Goal: Information Seeking & Learning: Find specific fact

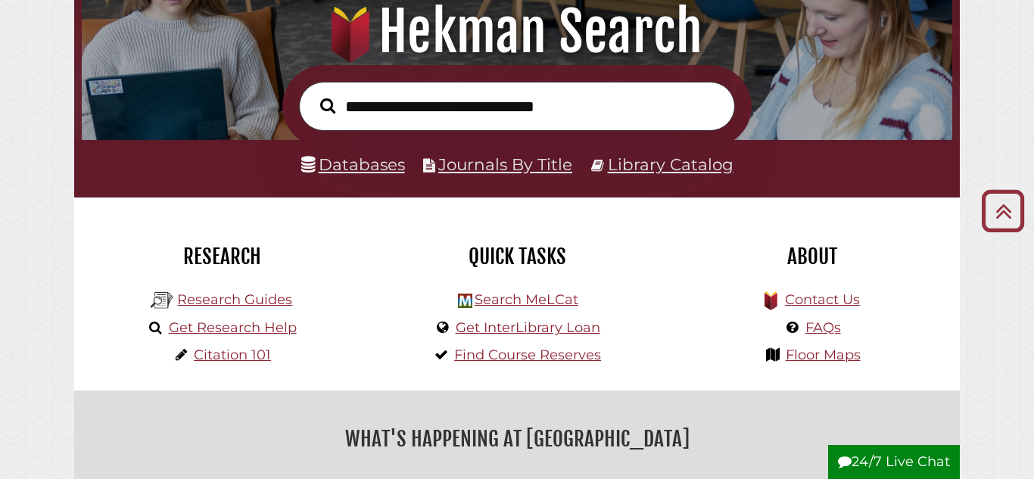
scroll to position [188, 0]
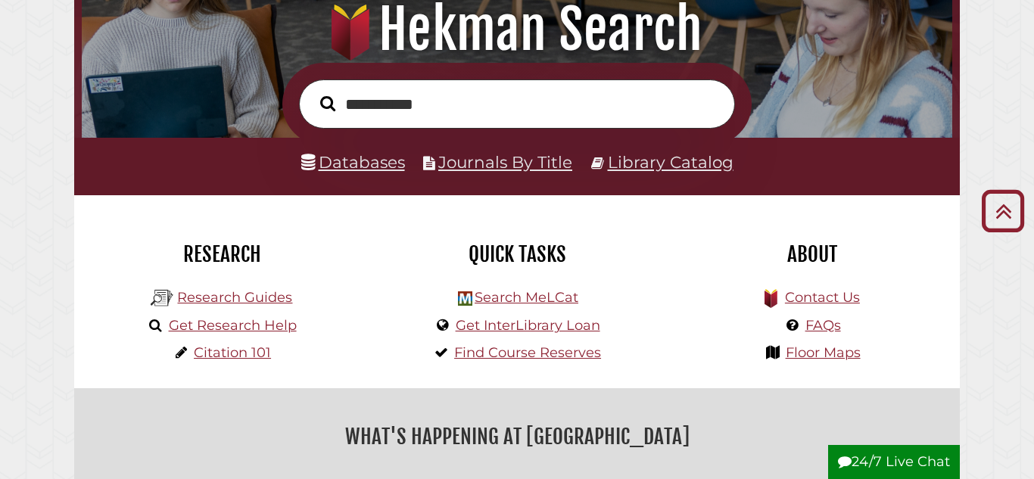
type input "**********"
click at [313, 92] on button "Search" at bounding box center [328, 103] width 30 height 23
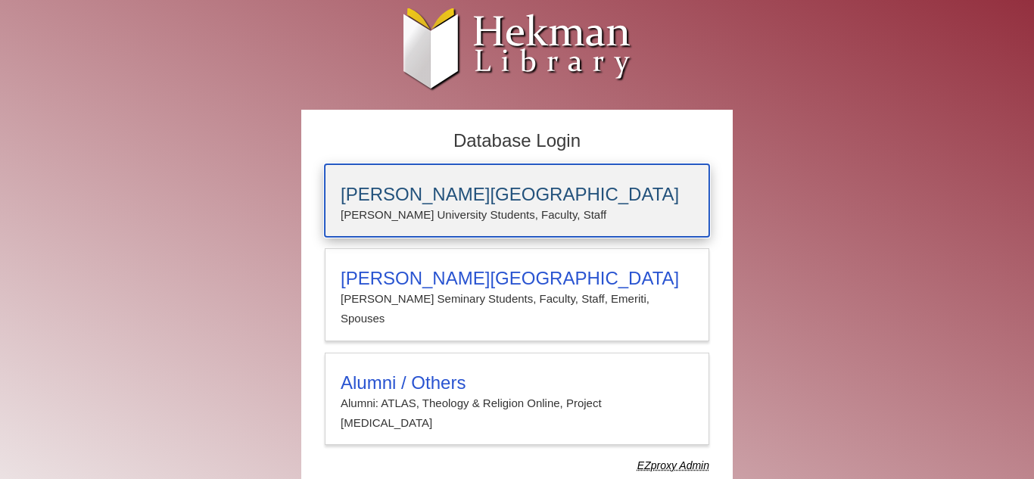
click at [433, 210] on p "[PERSON_NAME] University Students, Faculty, Staff" at bounding box center [517, 215] width 353 height 20
